Goal: Obtain resource: Download file/media

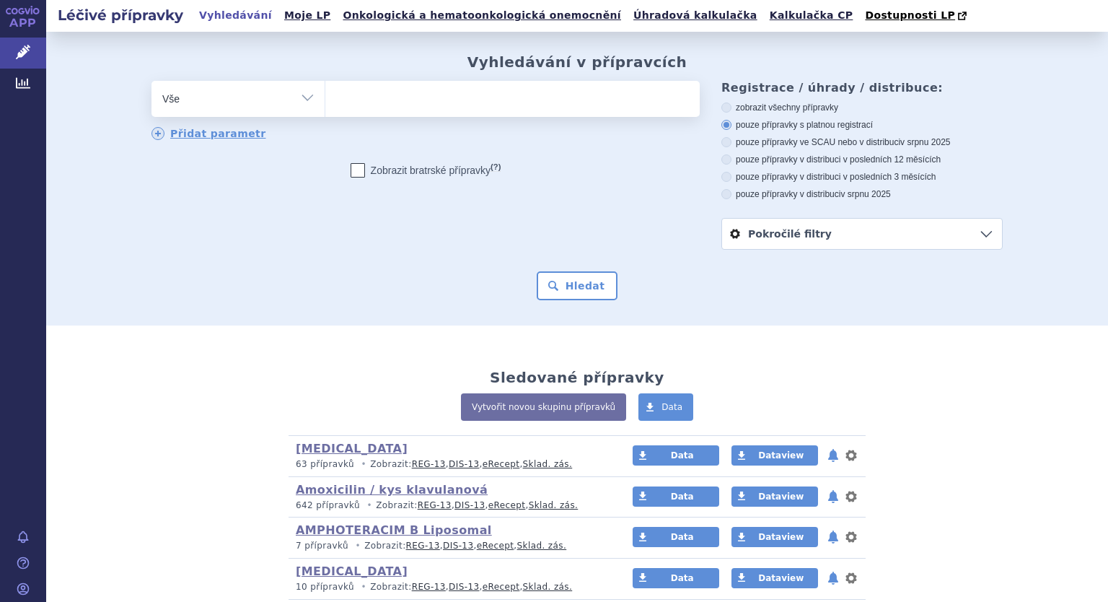
click at [306, 97] on select "Vše Přípravek/SUKL kód MAH VPOIS ATC/Aktivní látka Léková forma Síla" at bounding box center [237, 97] width 173 height 32
select select "filter-atc-group"
click at [151, 82] on select "Vše Přípravek/SUKL kód MAH VPOIS ATC/Aktivní látka Léková forma Síla" at bounding box center [237, 97] width 173 height 32
click at [346, 110] on ul at bounding box center [512, 96] width 374 height 30
click at [325, 110] on select at bounding box center [325, 98] width 1 height 36
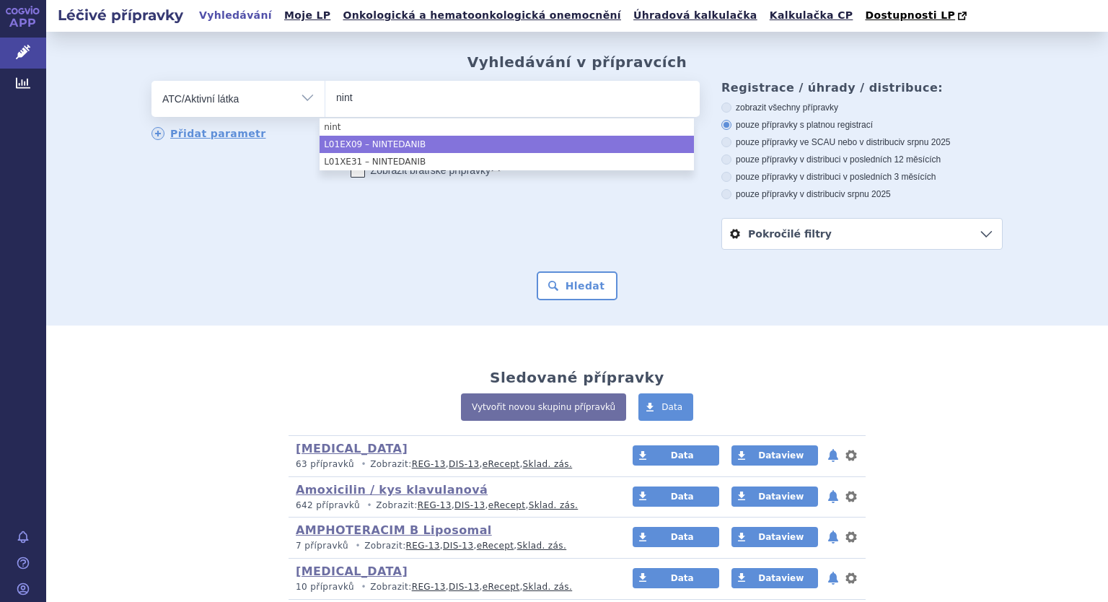
type input "nint"
select select "L01EX09"
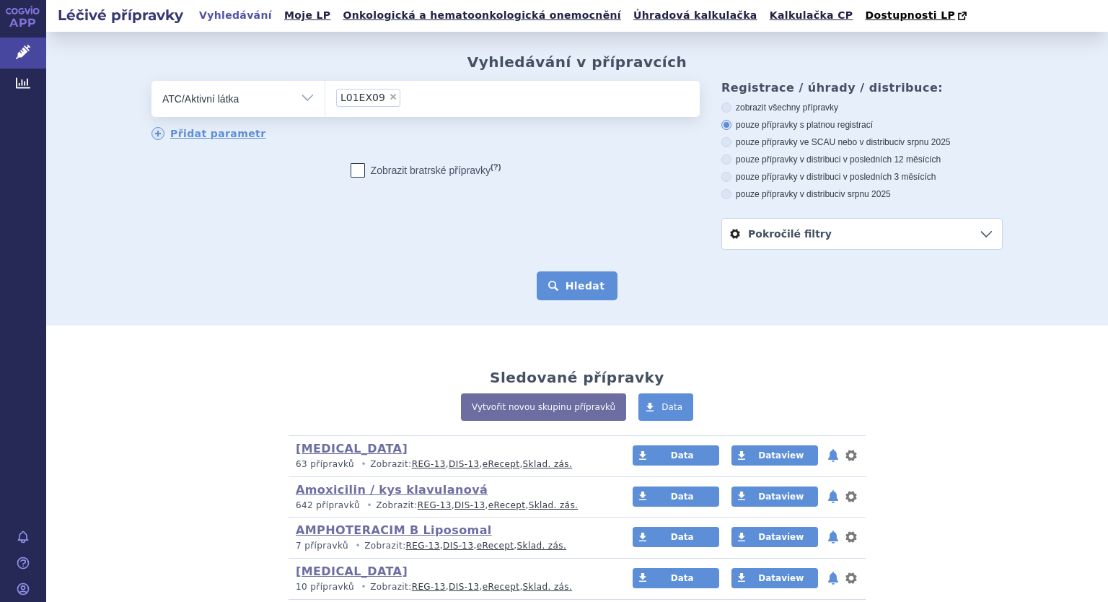
click at [569, 287] on button "Hledat" at bounding box center [578, 285] width 82 height 29
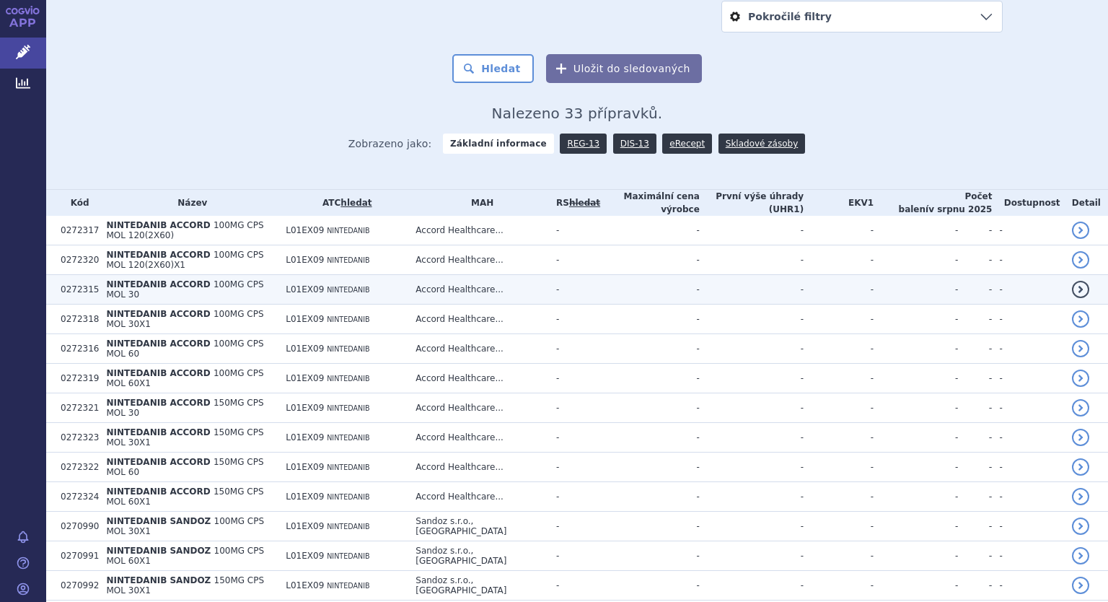
scroll to position [216, 0]
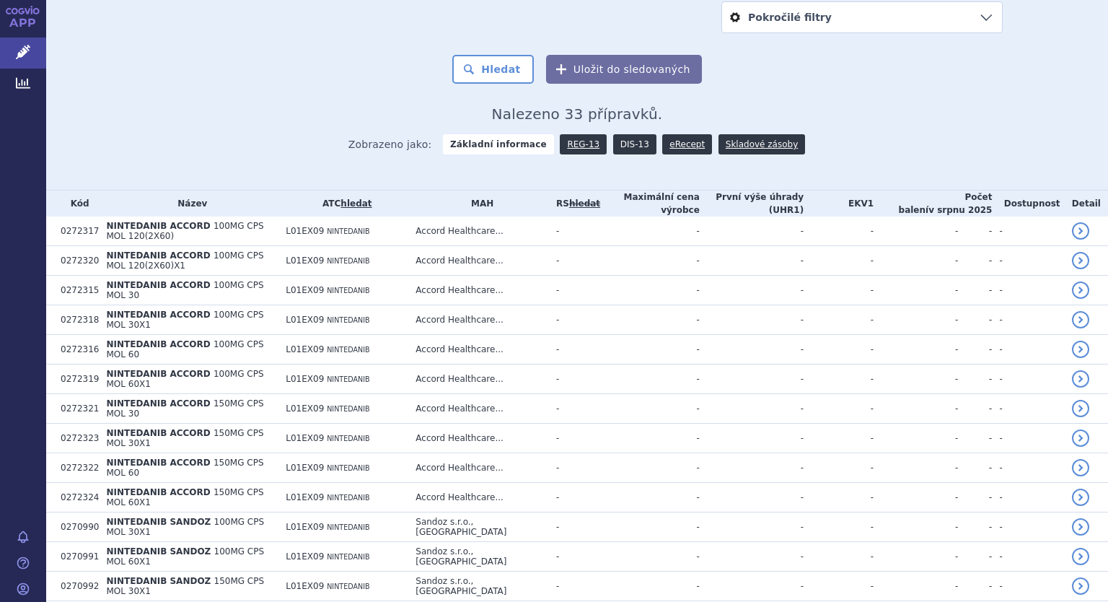
click at [620, 139] on link "DIS-13" at bounding box center [634, 144] width 43 height 20
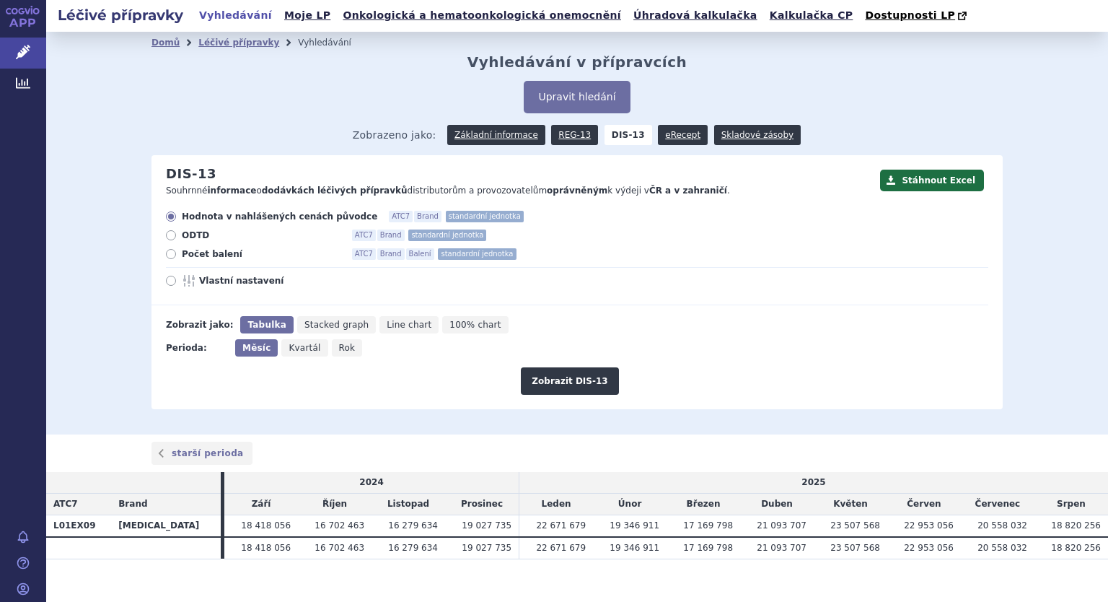
click at [166, 281] on icon at bounding box center [171, 281] width 10 height 10
click at [167, 281] on input "Vlastní nastavení" at bounding box center [171, 282] width 9 height 9
radio input "true"
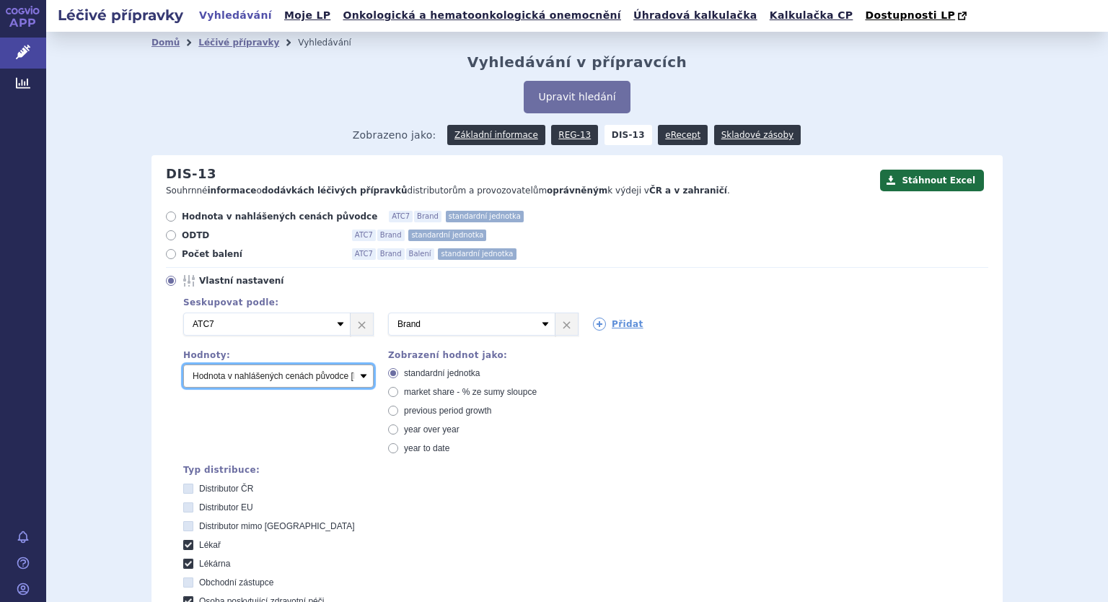
click at [236, 372] on select "Počet balení Hodnota v nahlášených cenách původce [DIS-13] Hodnota v maximálníc…" at bounding box center [278, 375] width 190 height 23
select select "packages"
click at [183, 365] on select "Počet balení Hodnota v nahlášených cenách původce [DIS-13] Hodnota v maximálníc…" at bounding box center [278, 375] width 190 height 23
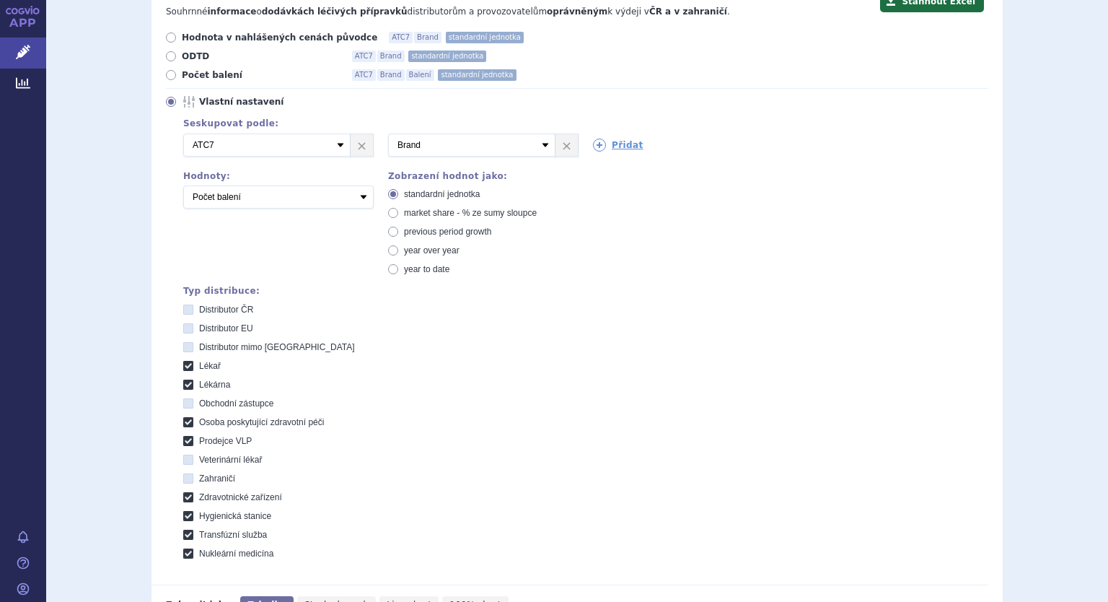
scroll to position [361, 0]
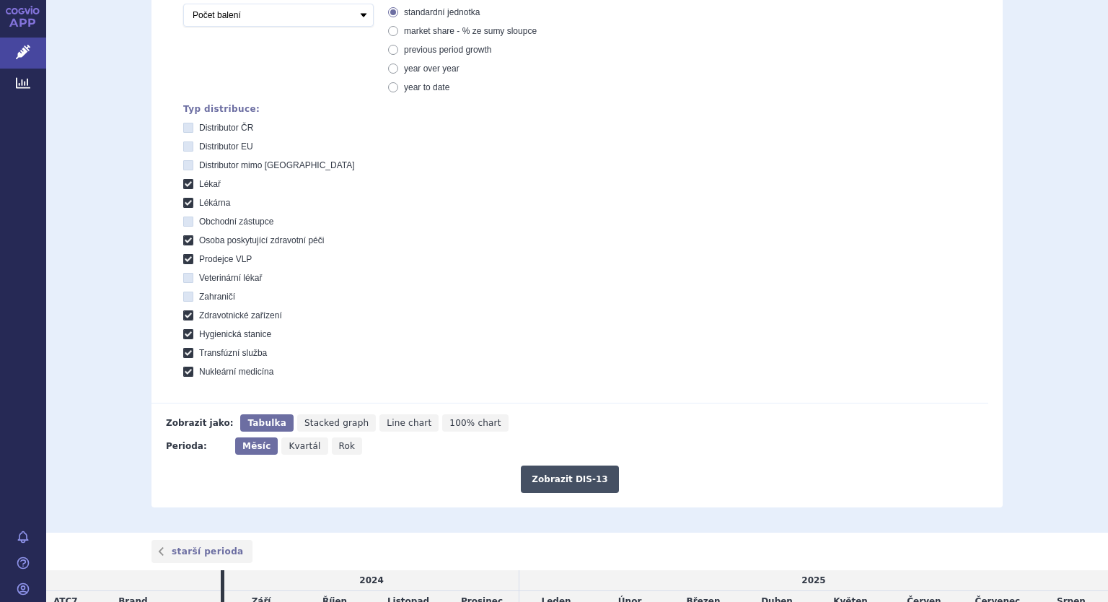
click at [555, 475] on button "Zobrazit DIS-13" at bounding box center [569, 478] width 97 height 27
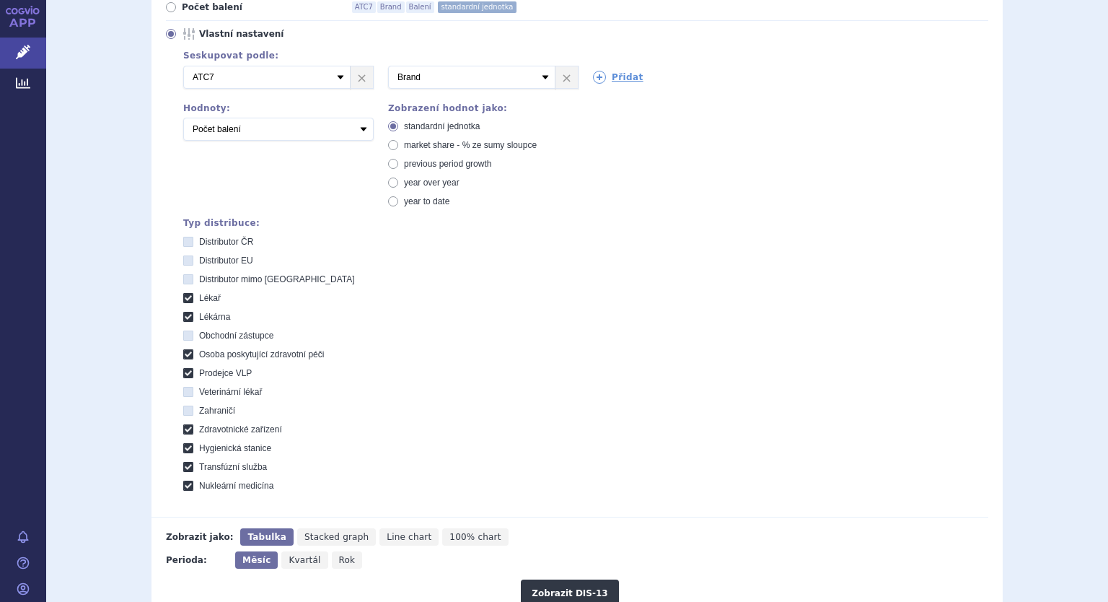
scroll to position [72, 0]
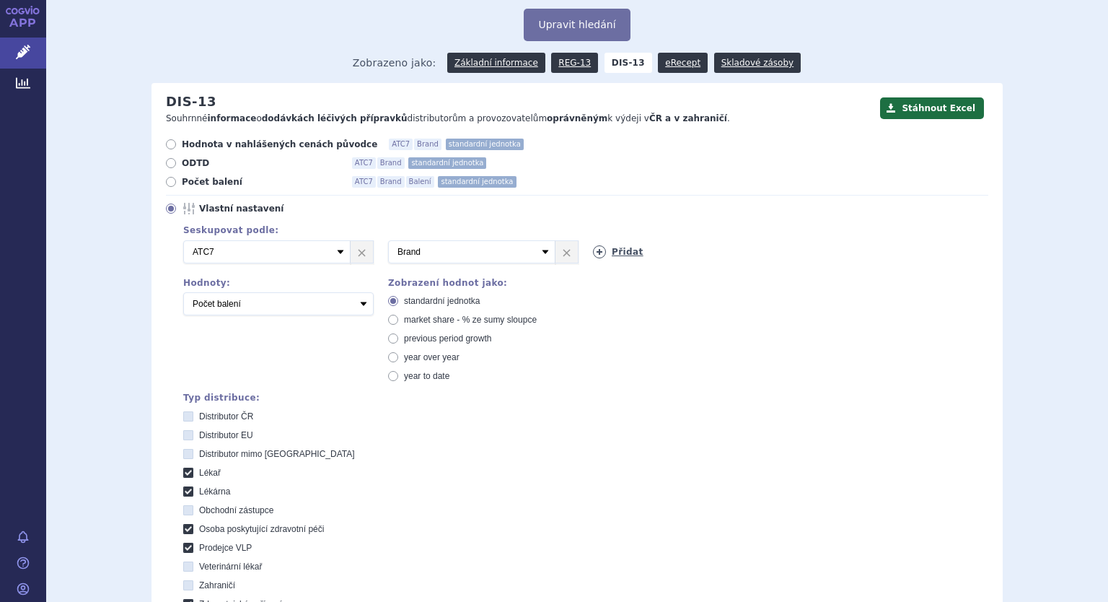
click at [593, 255] on icon at bounding box center [599, 251] width 13 height 13
click at [696, 252] on select "Vyberte groupování ATC3 ATC5 ATC7 Brand Balení SÚKL kód MAH VPOIS Referenční sk…" at bounding box center [676, 251] width 167 height 23
select select "package"
click at [593, 241] on select "Vyberte groupování ATC3 ATC5 ATC7 Brand Balení SÚKL kód MAH VPOIS Referenční sk…" at bounding box center [676, 251] width 167 height 23
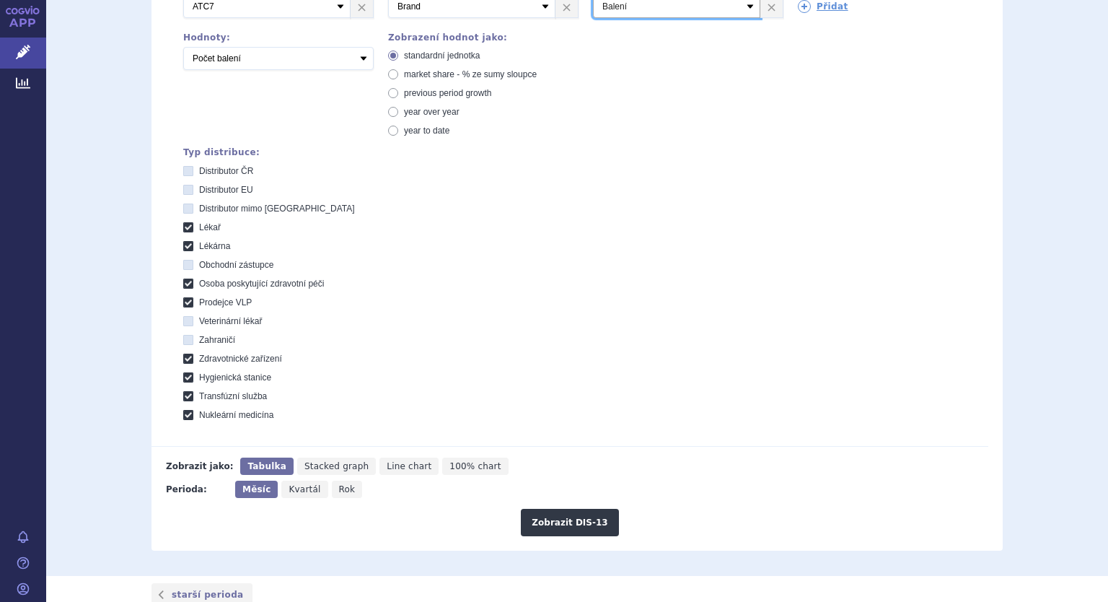
scroll to position [473, 0]
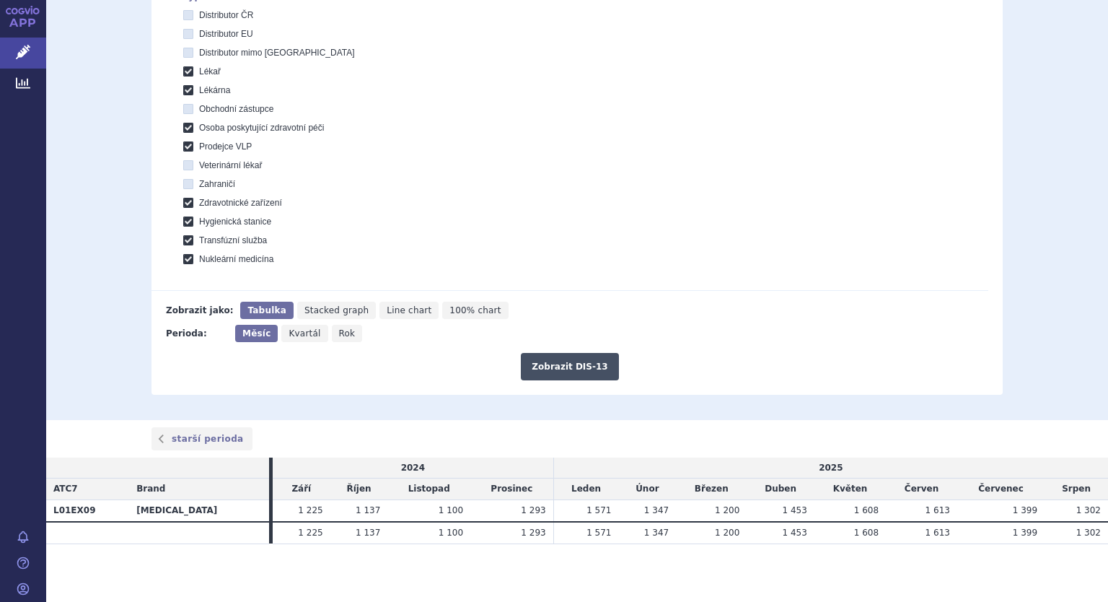
click at [551, 370] on button "Zobrazit DIS-13" at bounding box center [569, 366] width 97 height 27
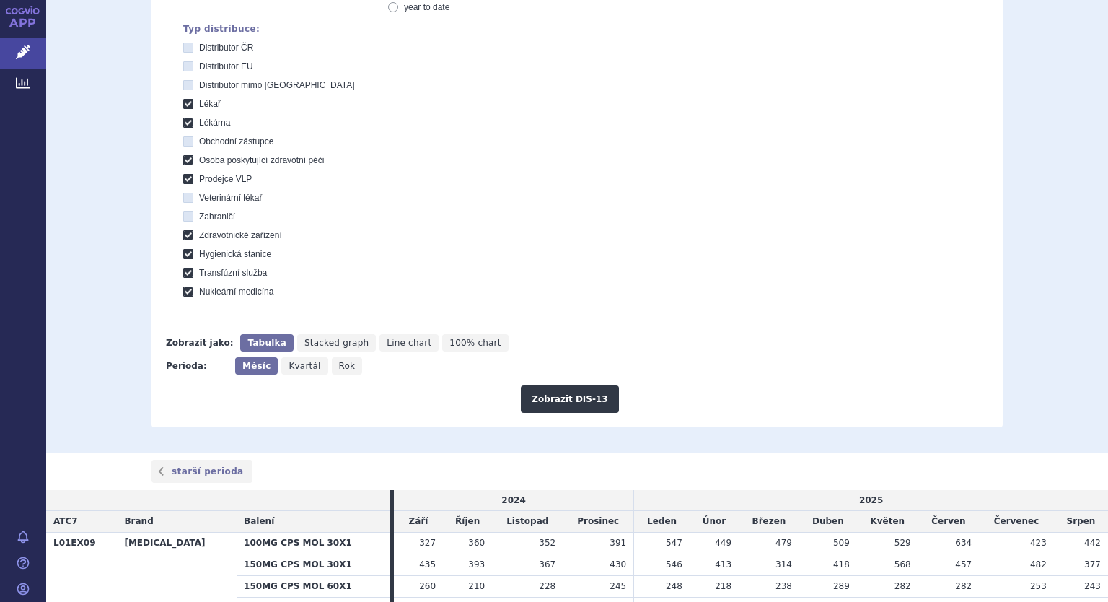
scroll to position [558, 0]
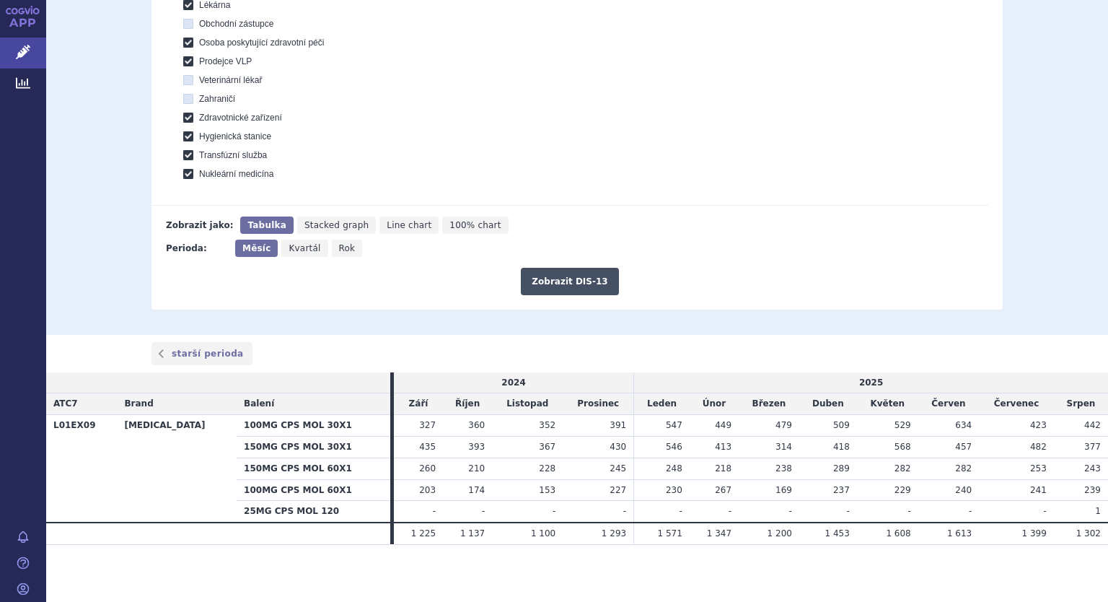
click at [573, 278] on button "Zobrazit DIS-13" at bounding box center [569, 281] width 97 height 27
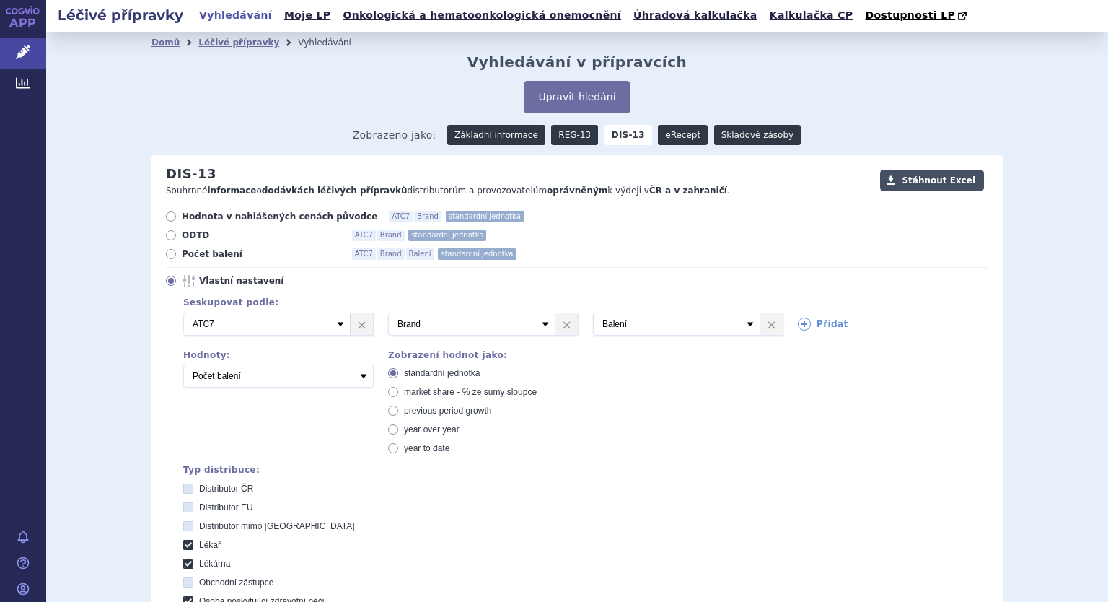
click at [946, 180] on button "Stáhnout Excel" at bounding box center [932, 181] width 104 height 22
click at [502, 131] on link "Základní informace" at bounding box center [496, 135] width 98 height 20
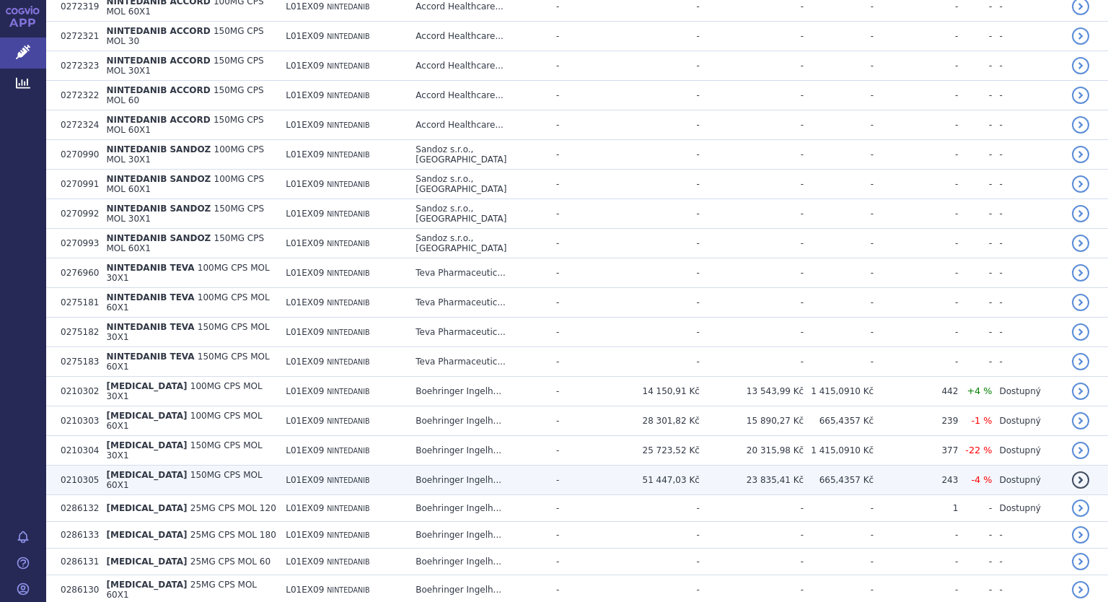
scroll to position [781, 0]
